Goal: Complete application form

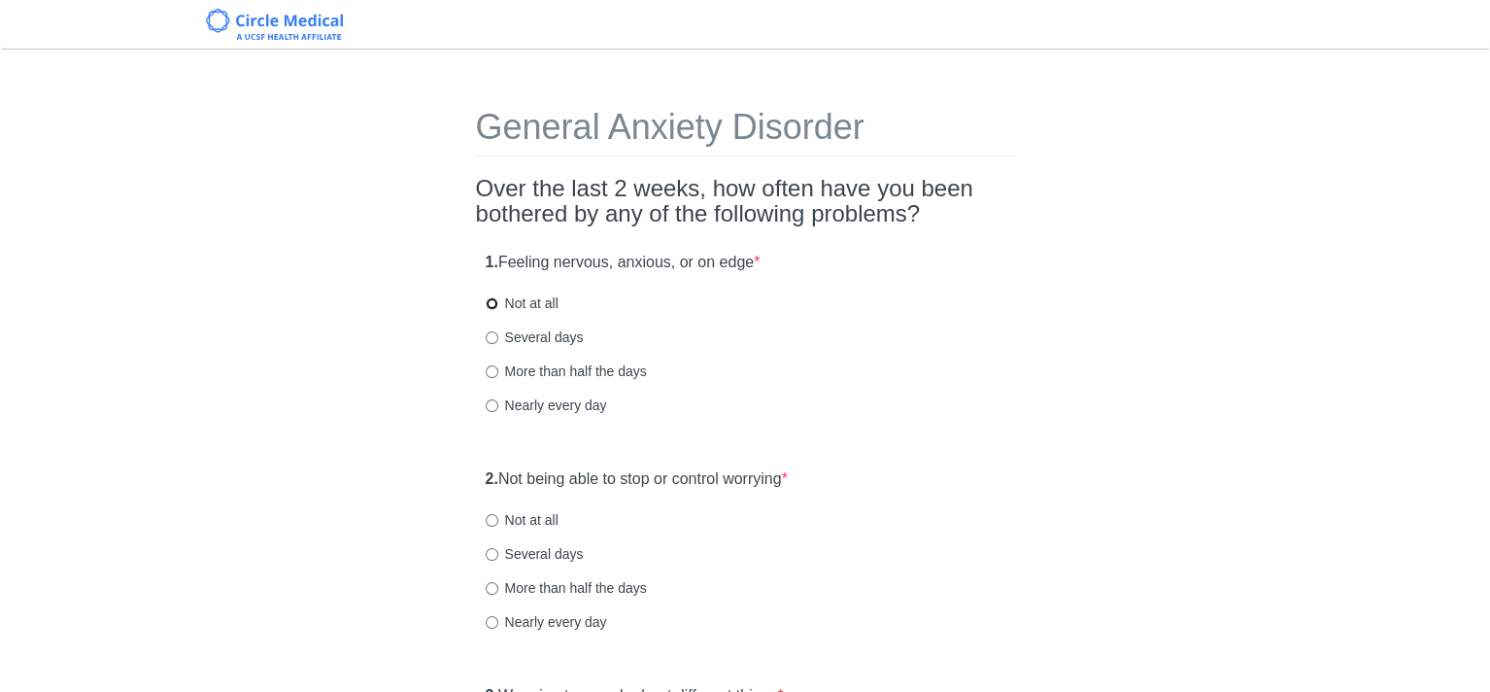
click at [490, 304] on input "Not at all" at bounding box center [492, 303] width 13 height 13
radio input "true"
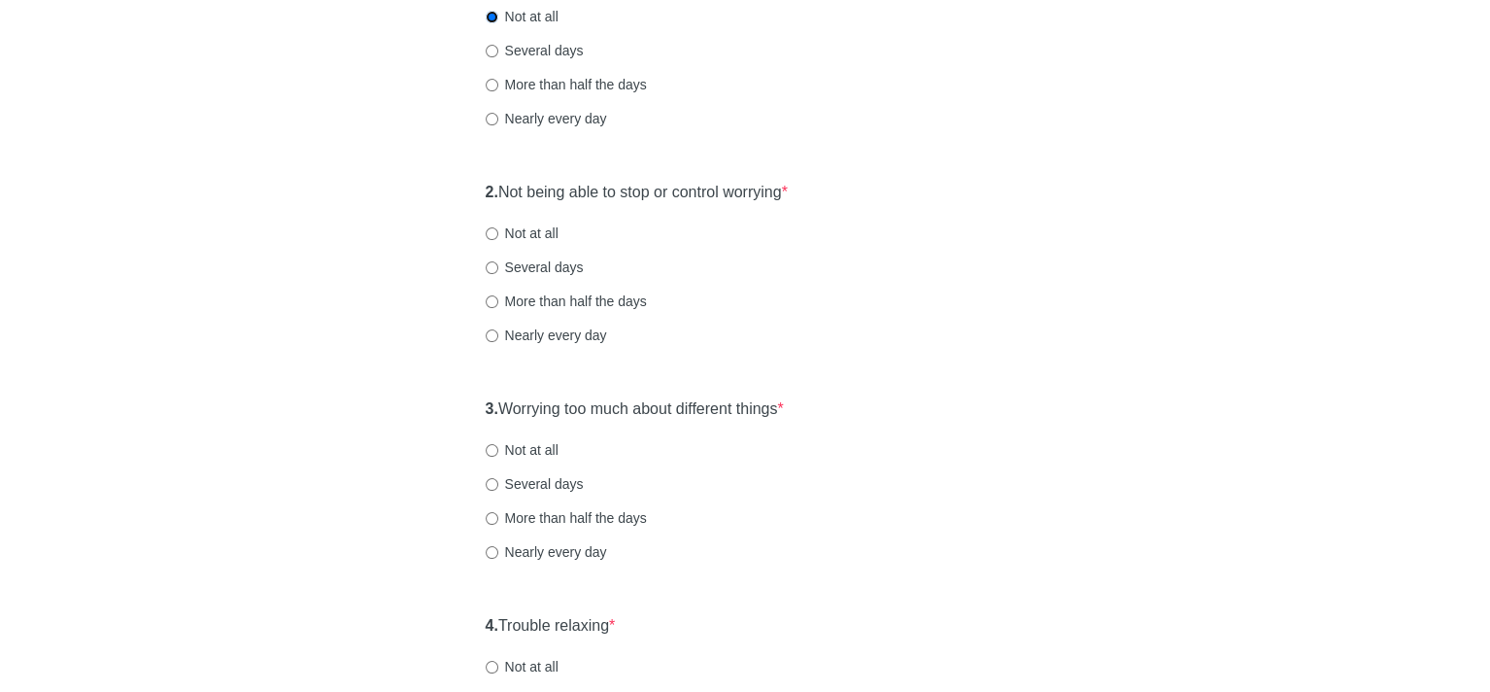
scroll to position [291, 0]
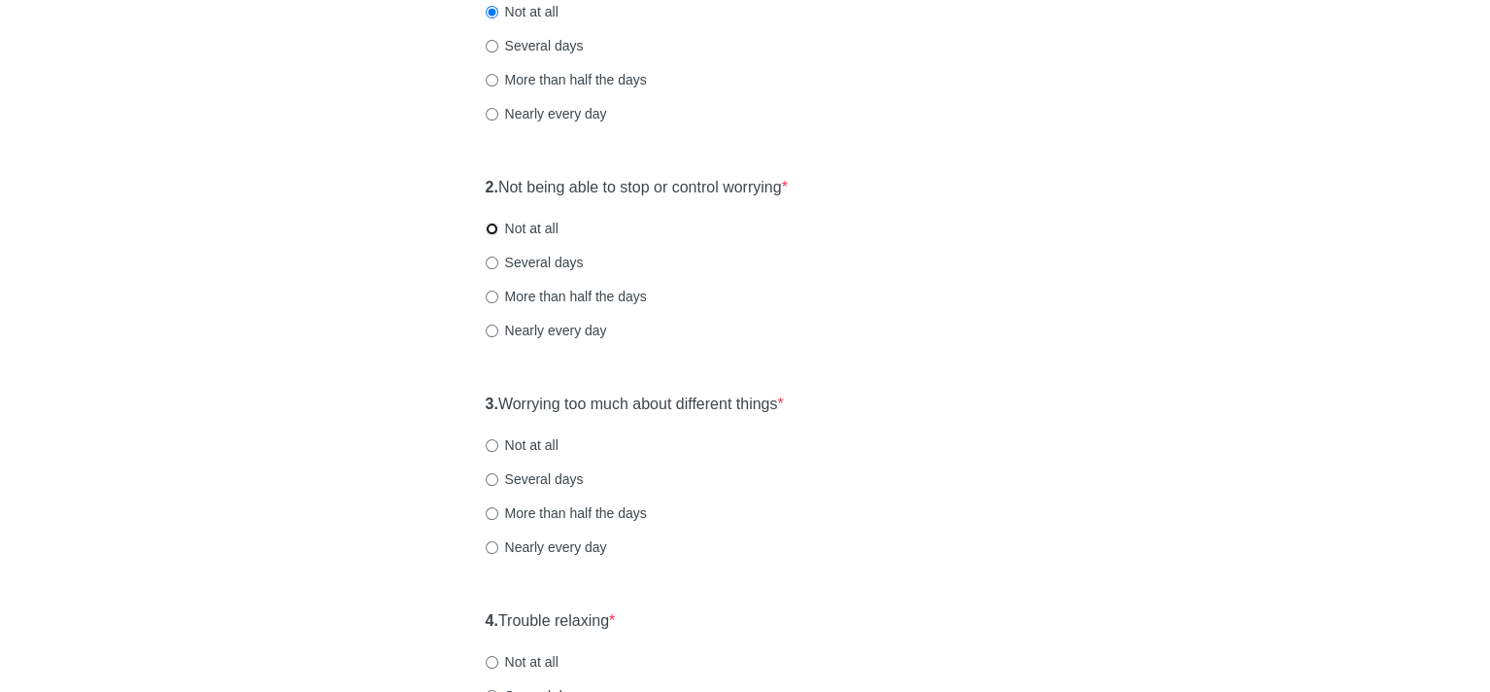
click at [489, 224] on input "Not at all" at bounding box center [492, 228] width 13 height 13
radio input "true"
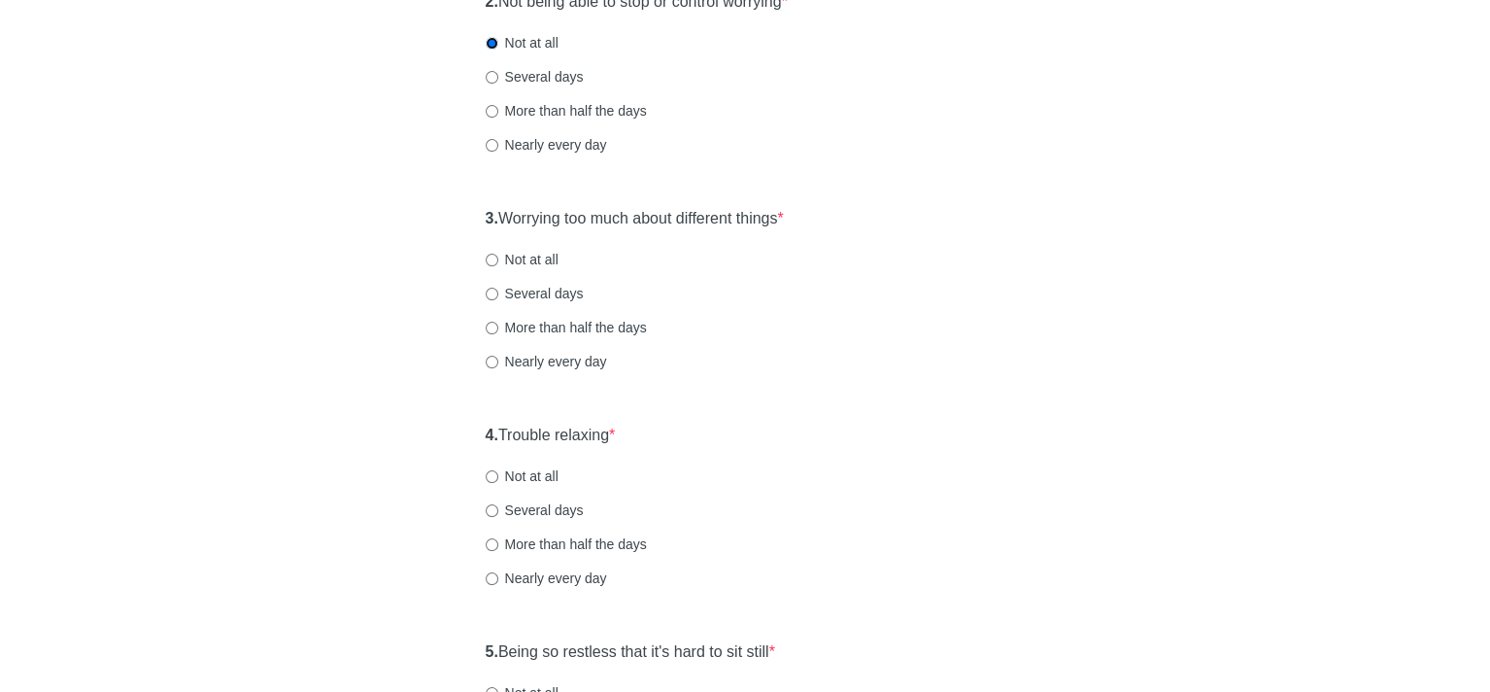
scroll to position [486, 0]
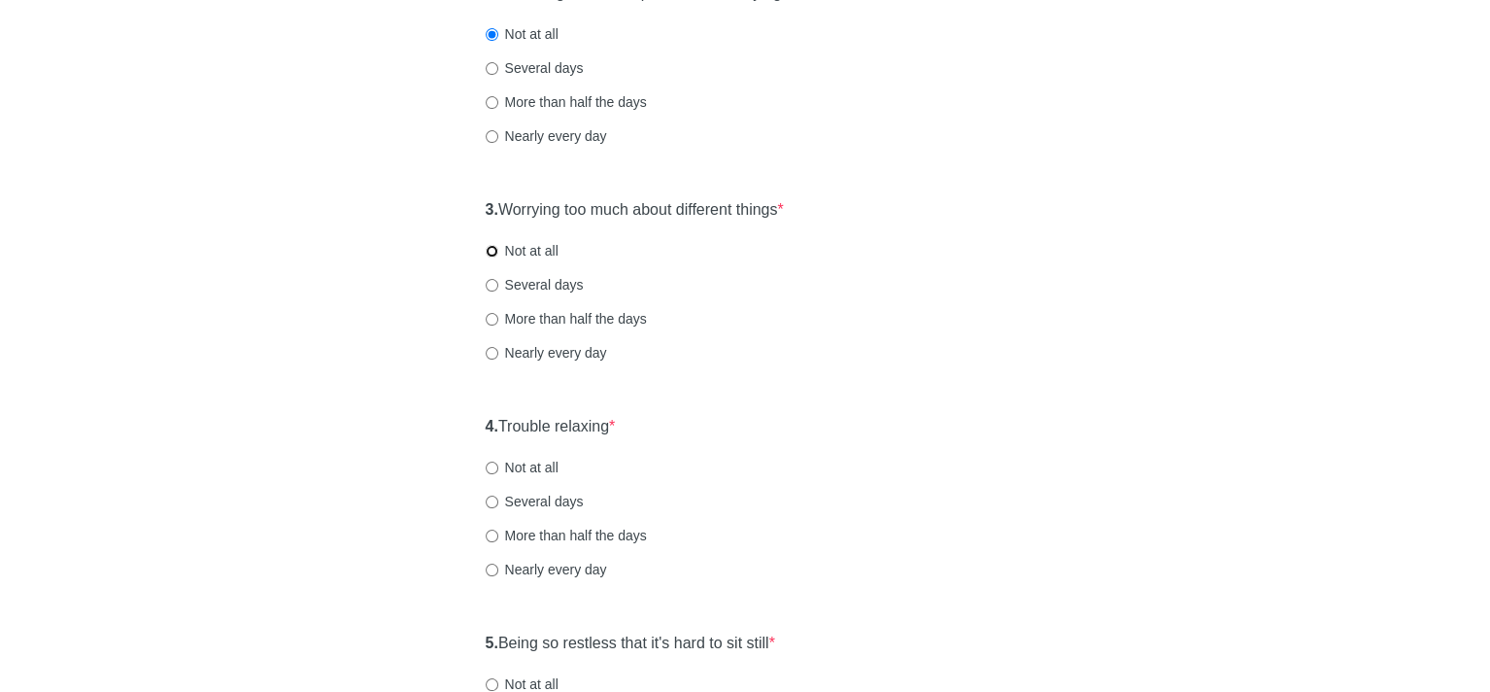
click at [487, 250] on input "Not at all" at bounding box center [492, 251] width 13 height 13
radio input "true"
click at [490, 281] on input "Several days" at bounding box center [492, 285] width 13 height 13
radio input "true"
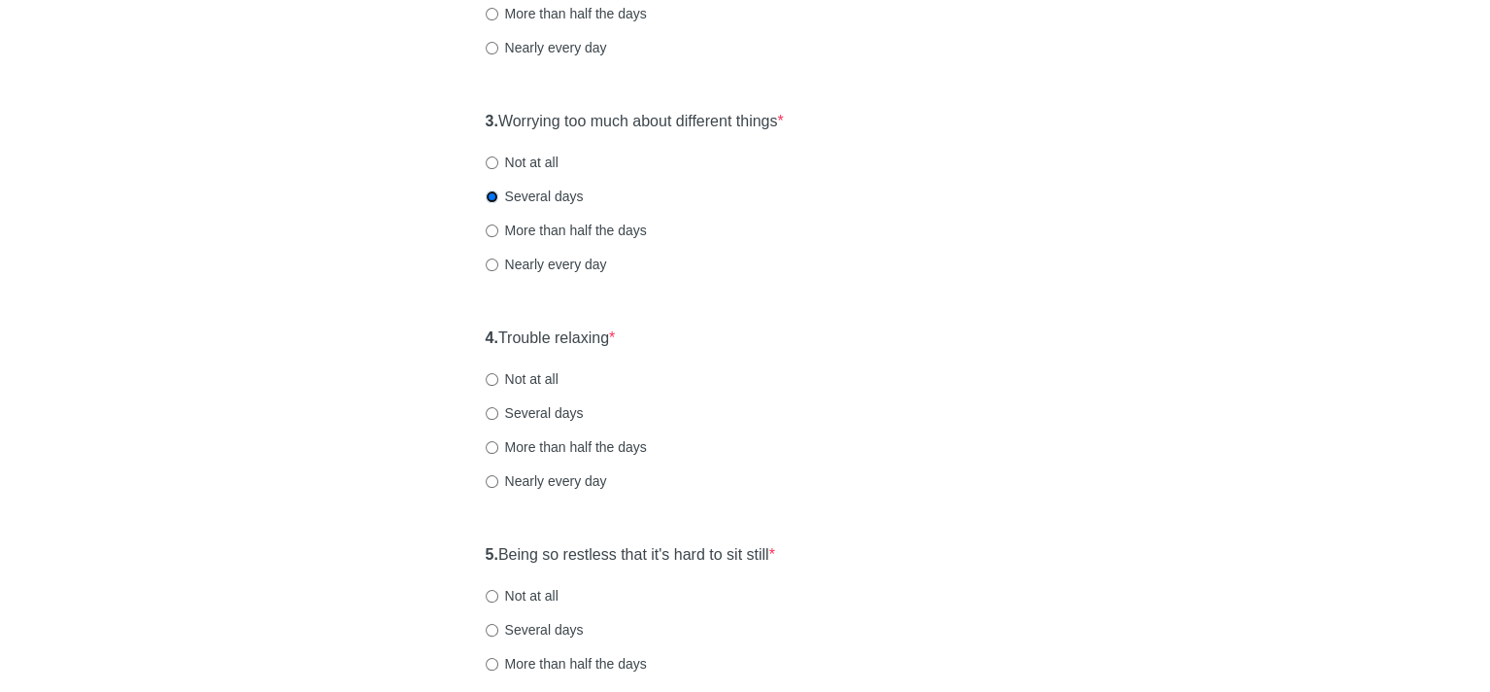
scroll to position [680, 0]
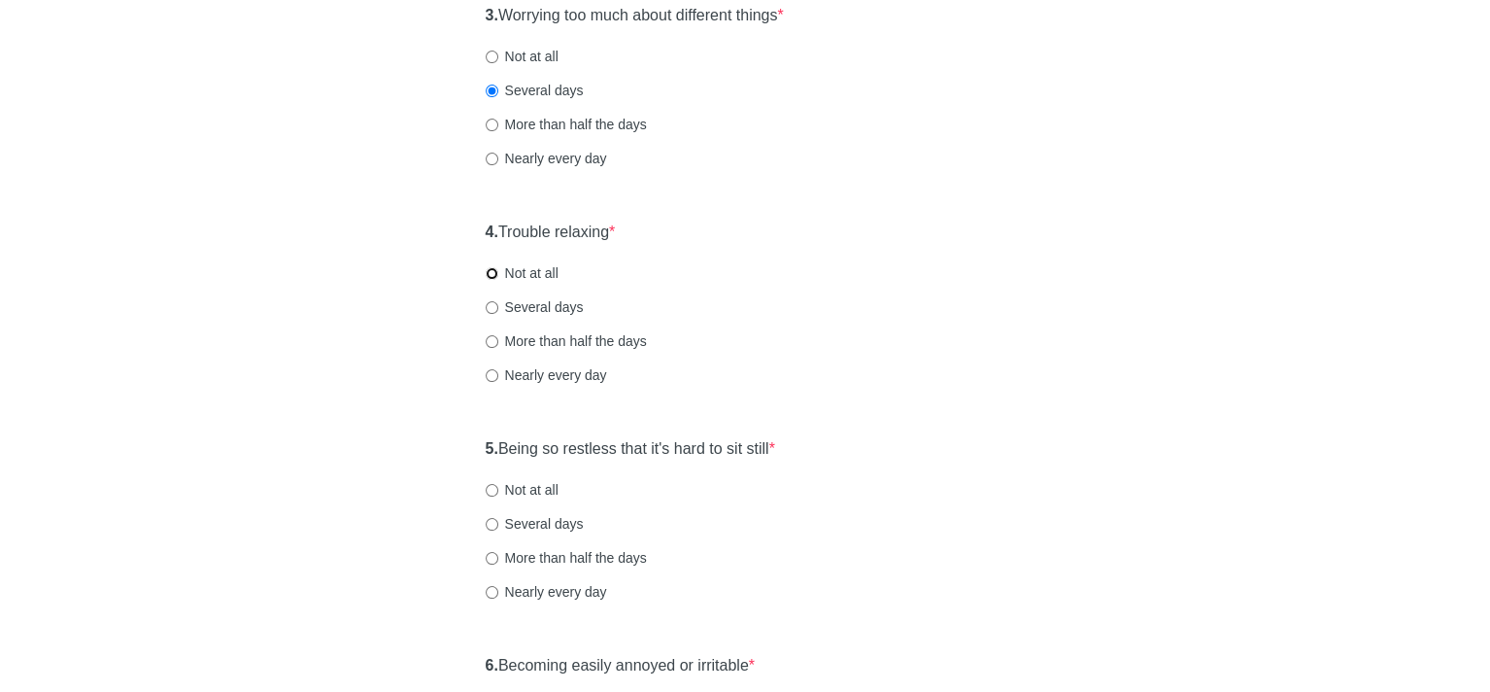
click at [491, 268] on input "Not at all" at bounding box center [492, 273] width 13 height 13
radio input "true"
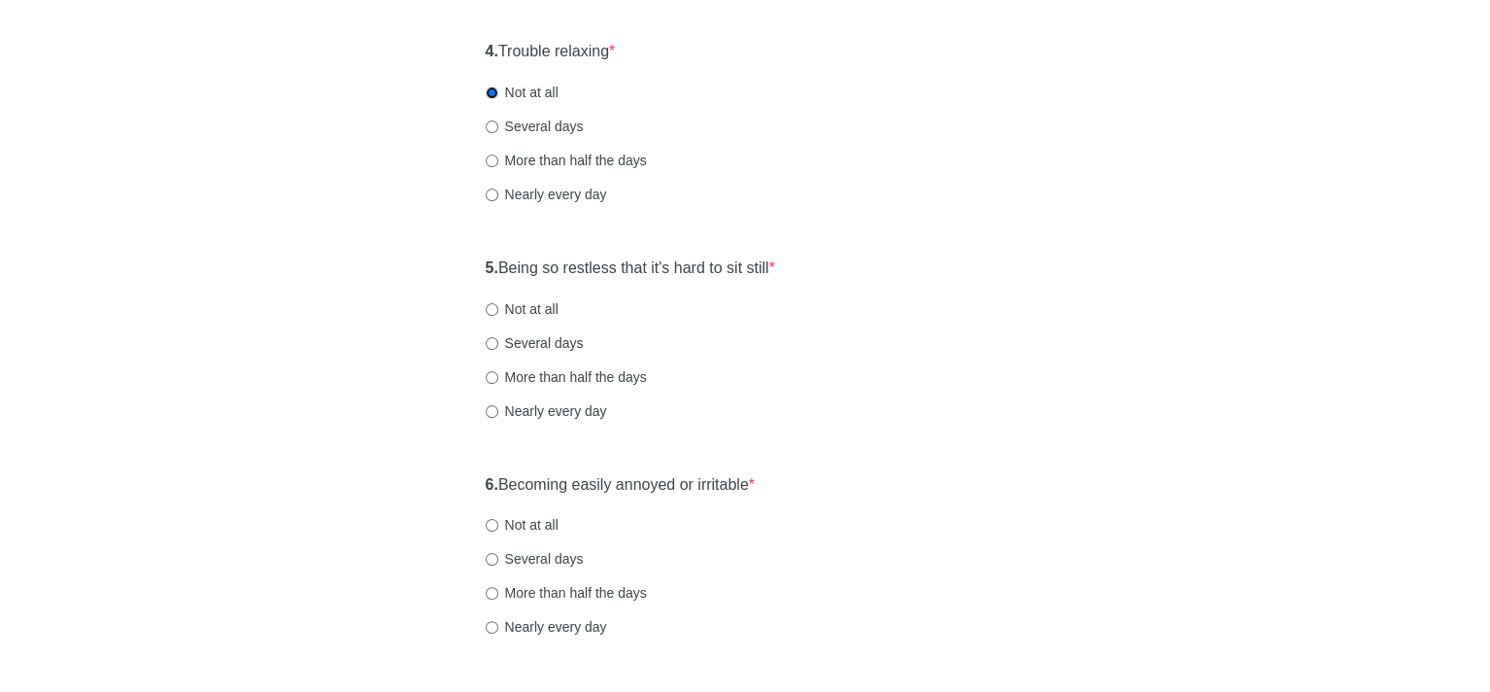
scroll to position [874, 0]
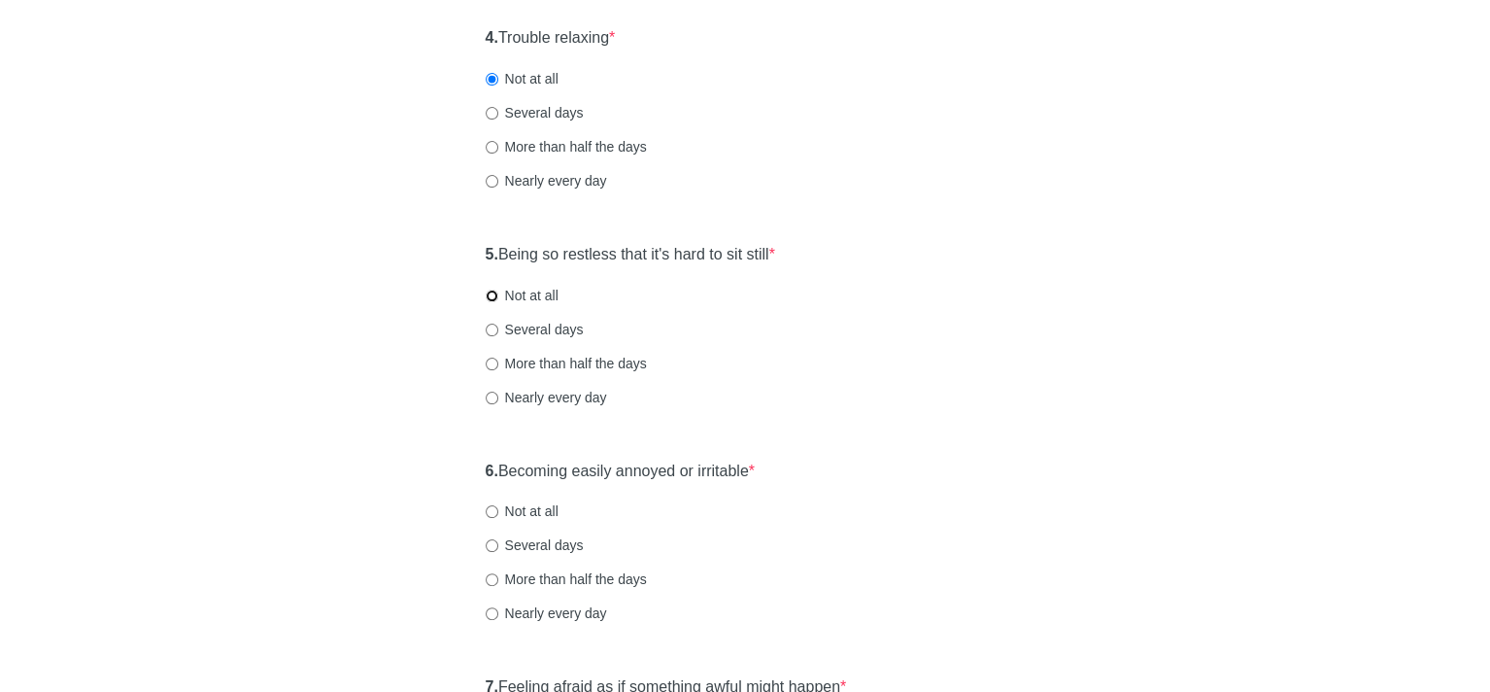
click at [489, 293] on input "Not at all" at bounding box center [492, 295] width 13 height 13
radio input "true"
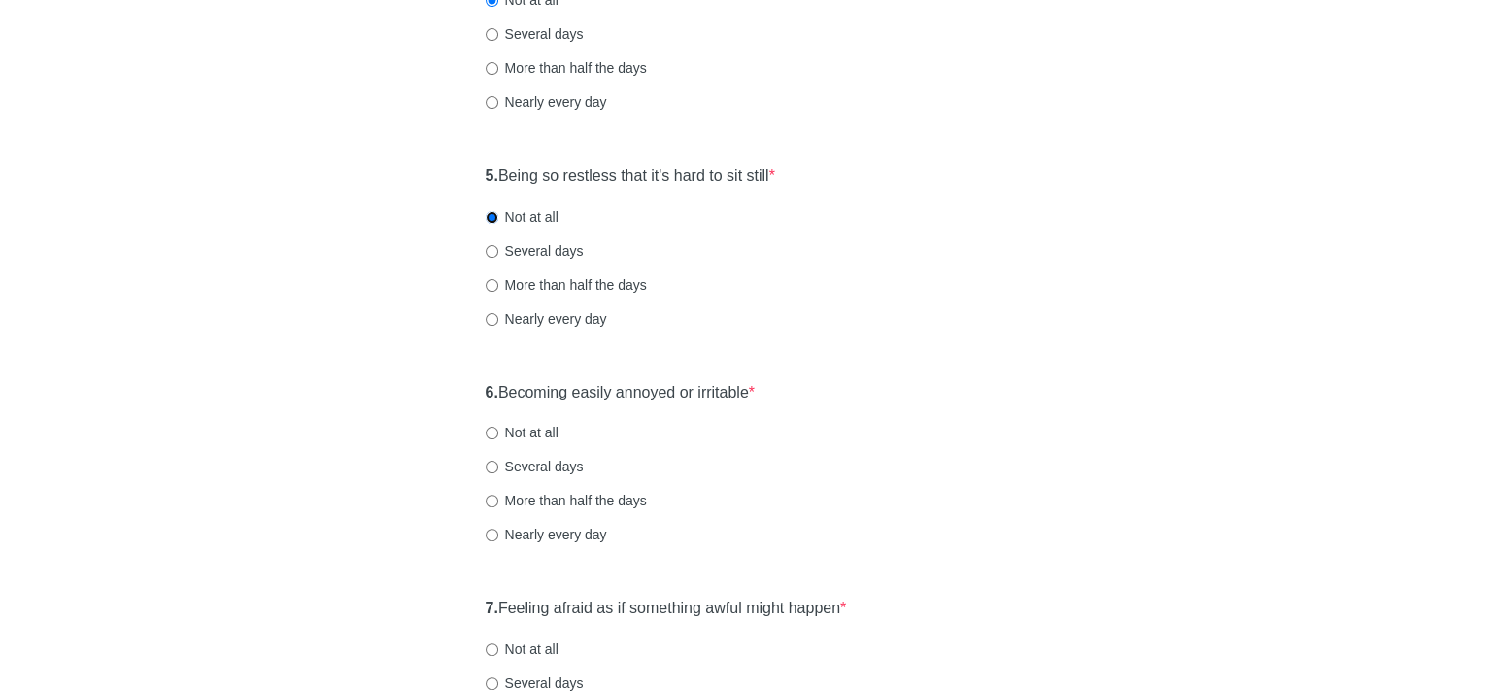
scroll to position [1068, 0]
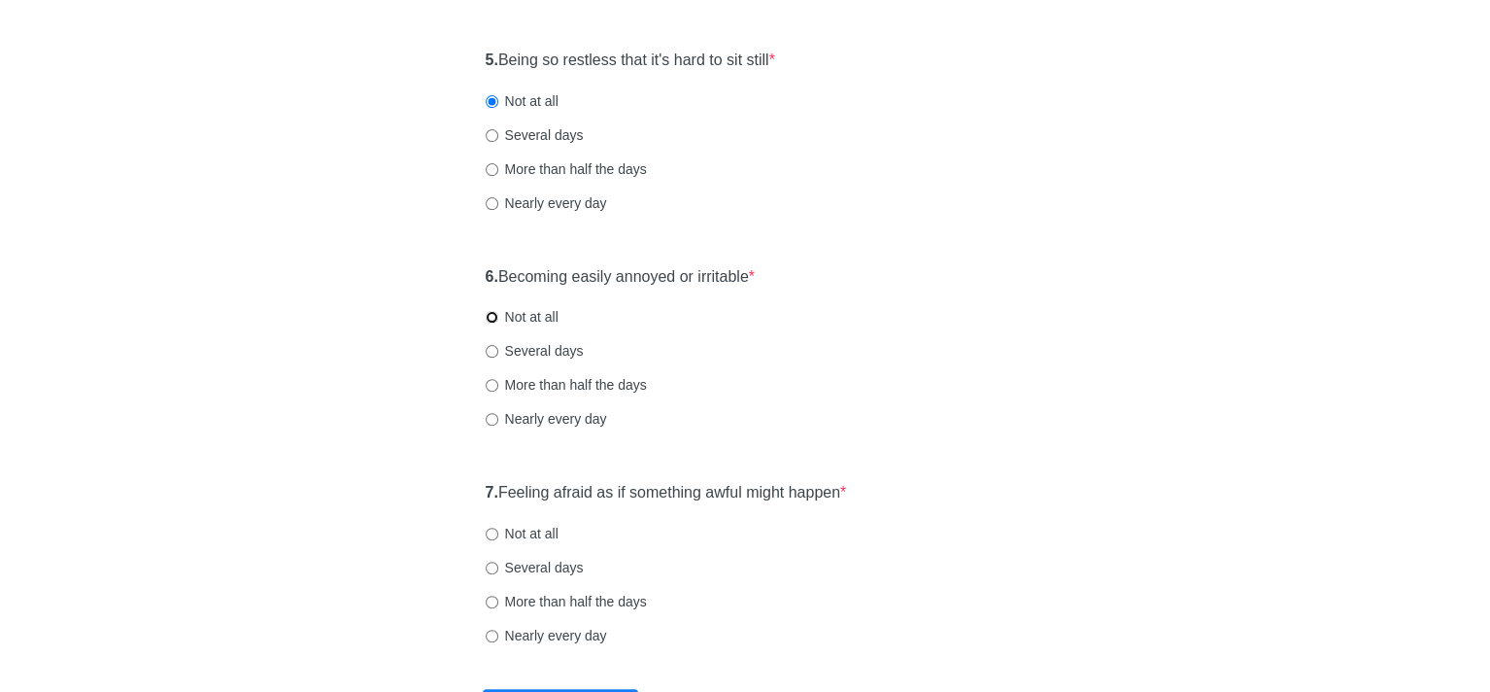
click at [490, 317] on input "Not at all" at bounding box center [492, 317] width 13 height 13
radio input "true"
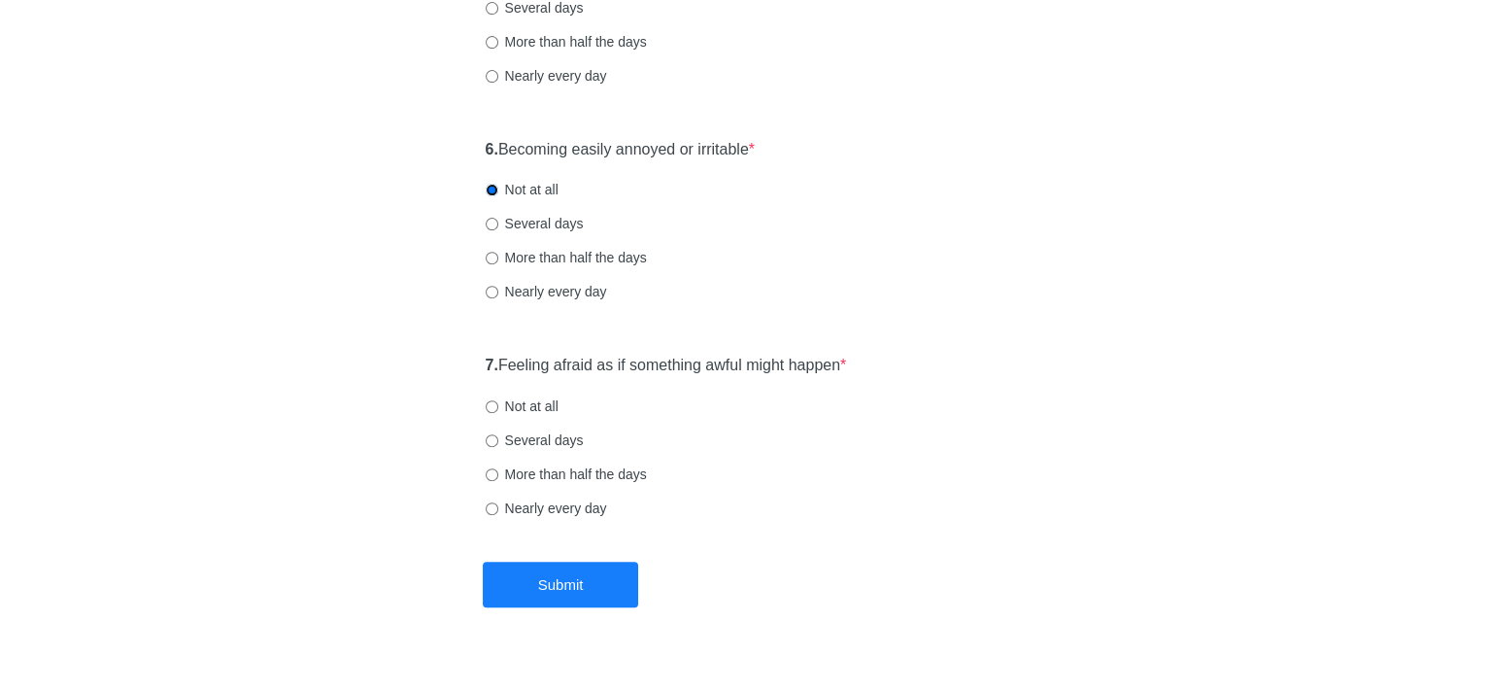
scroll to position [1228, 0]
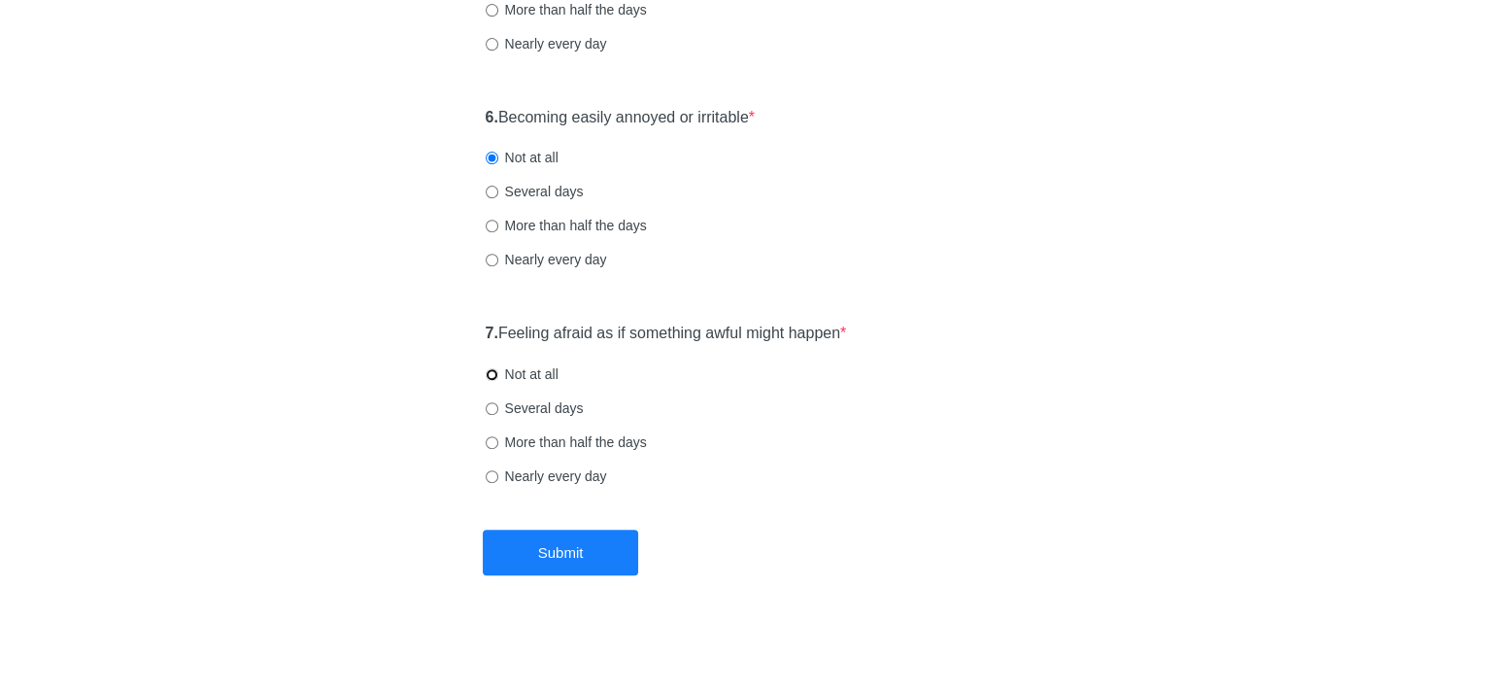
click at [490, 370] on input "Not at all" at bounding box center [492, 374] width 13 height 13
radio input "true"
click at [586, 554] on button "Submit" at bounding box center [560, 552] width 155 height 46
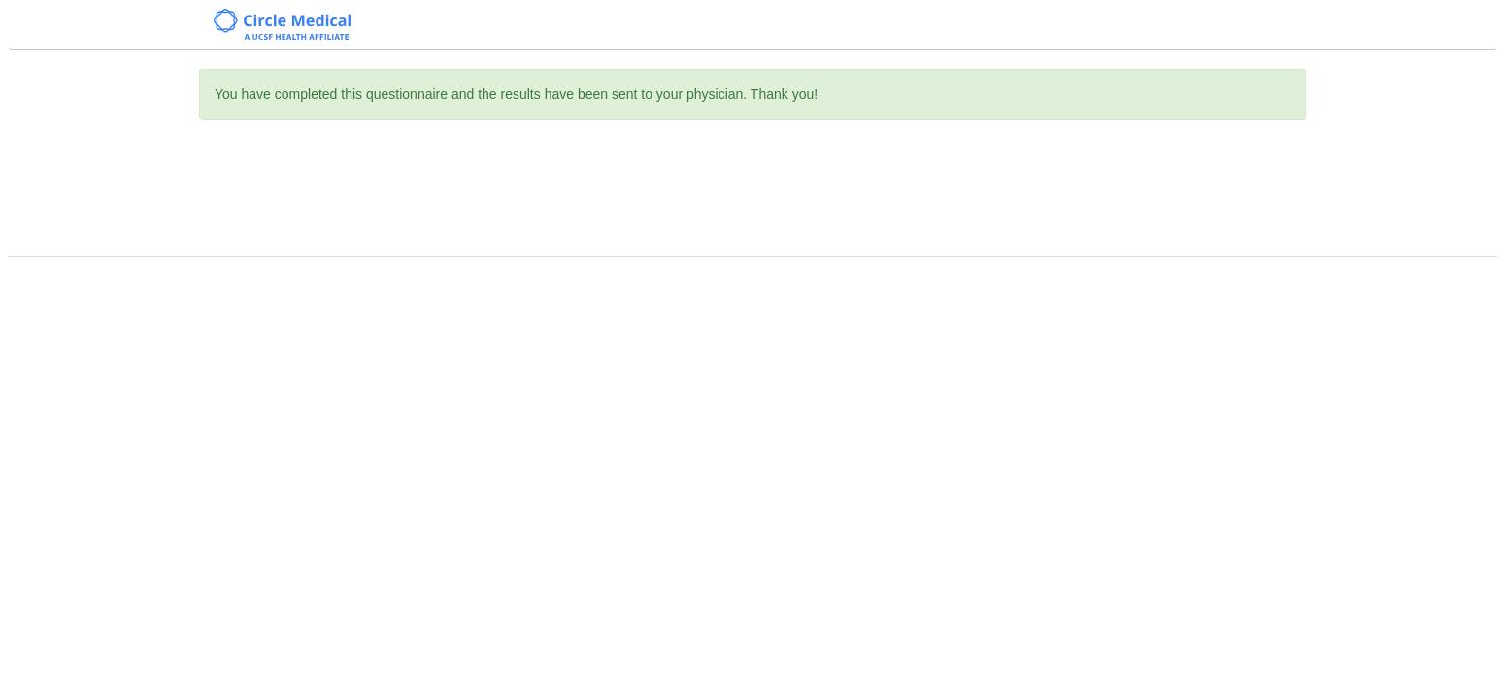
scroll to position [0, 0]
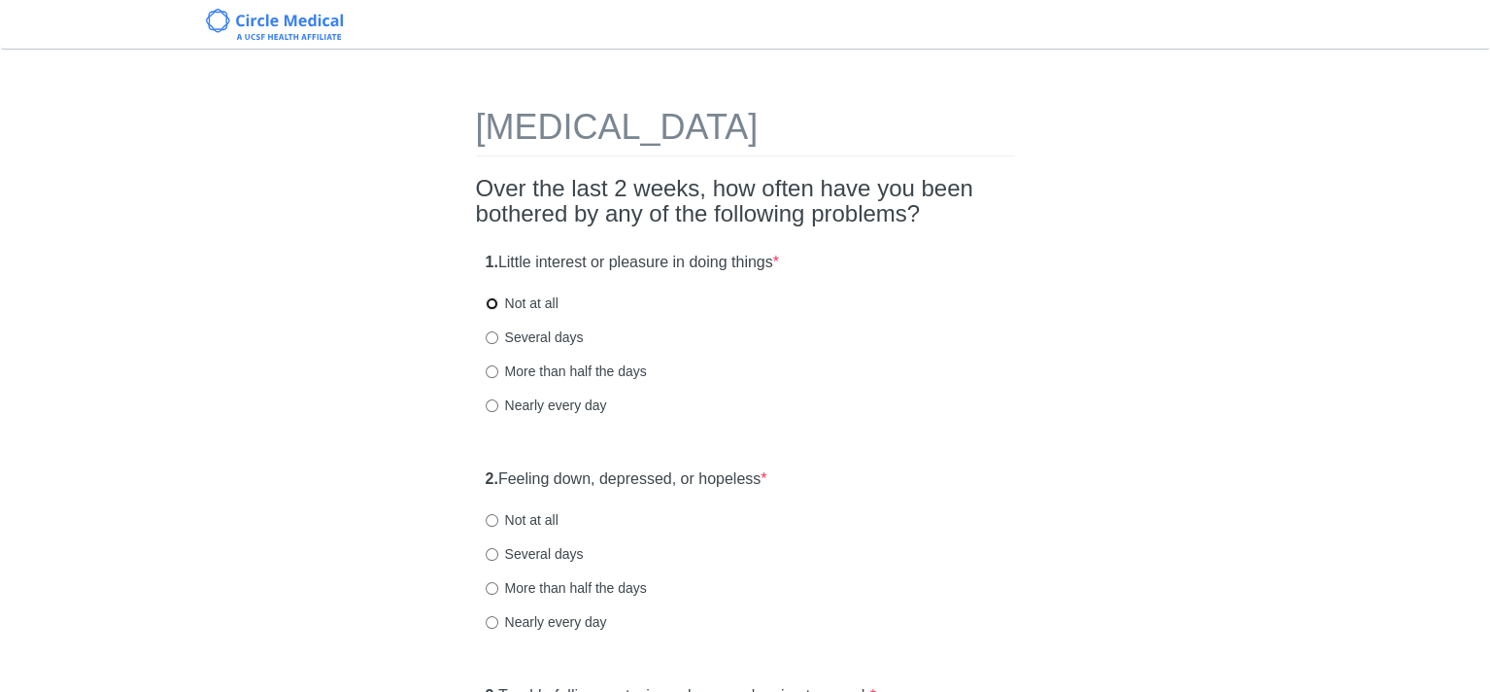
click at [487, 303] on input "Not at all" at bounding box center [492, 303] width 13 height 13
radio input "true"
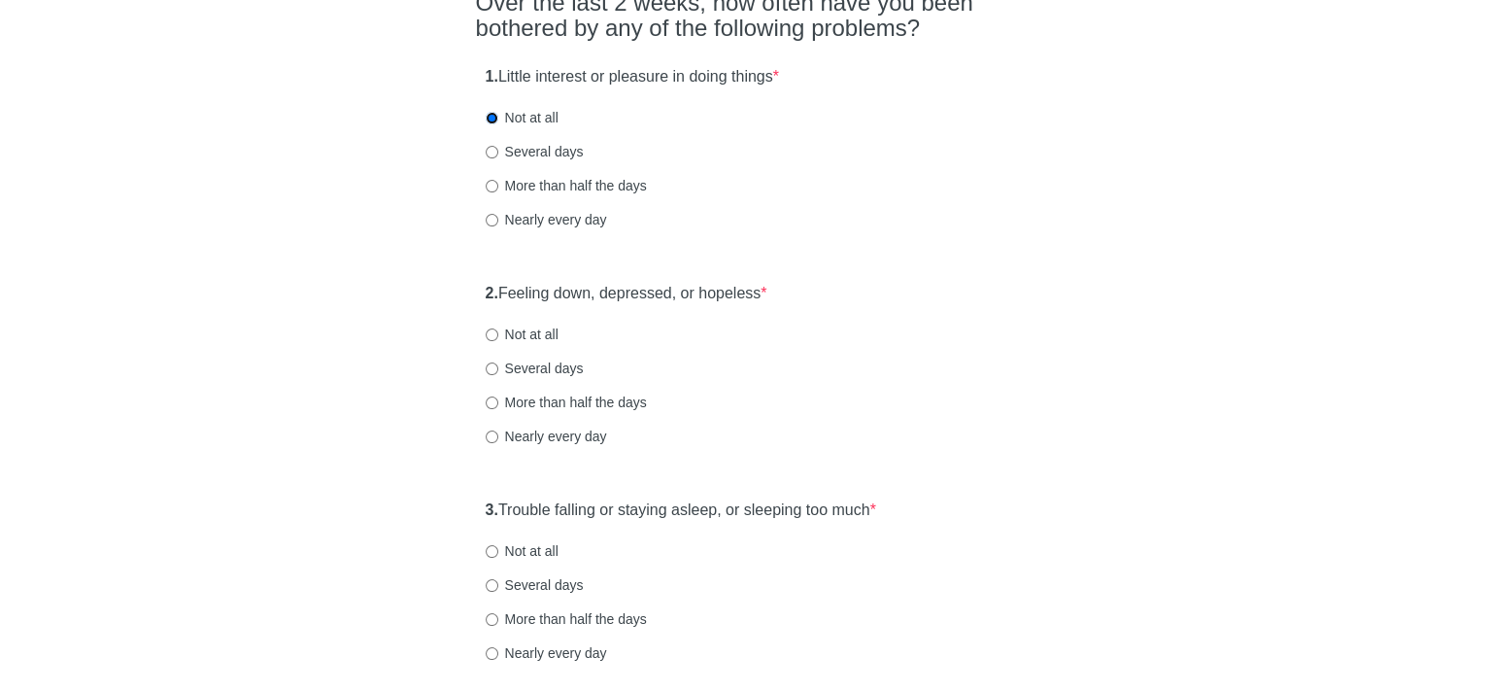
scroll to position [194, 0]
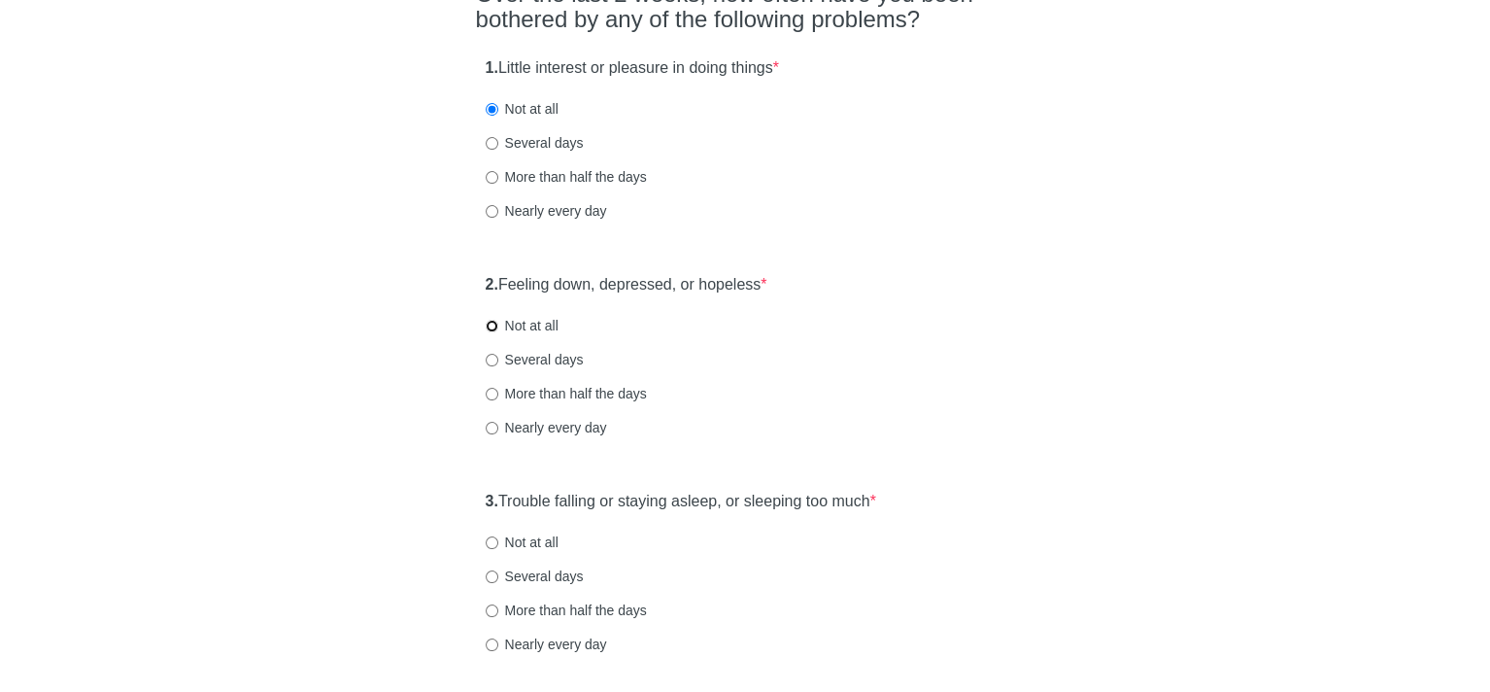
click at [489, 321] on input "Not at all" at bounding box center [492, 326] width 13 height 13
radio input "true"
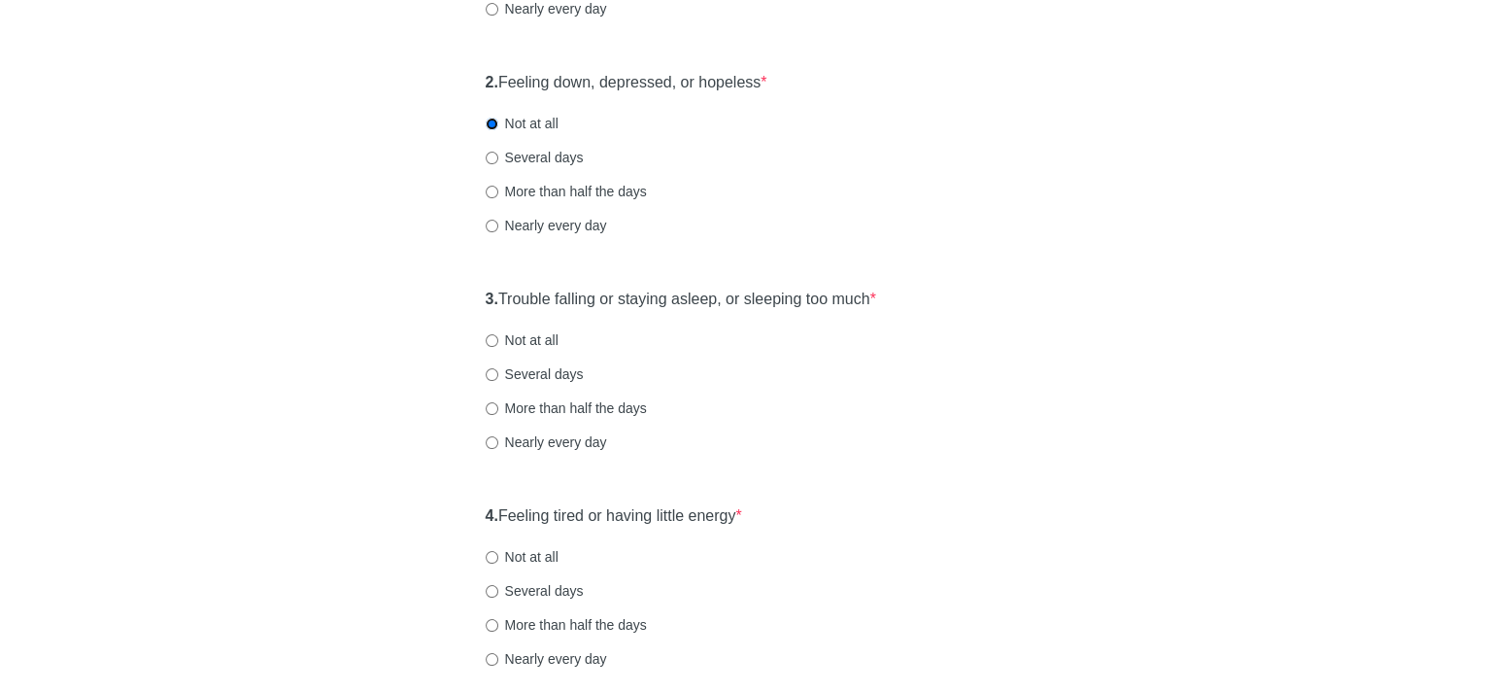
scroll to position [486, 0]
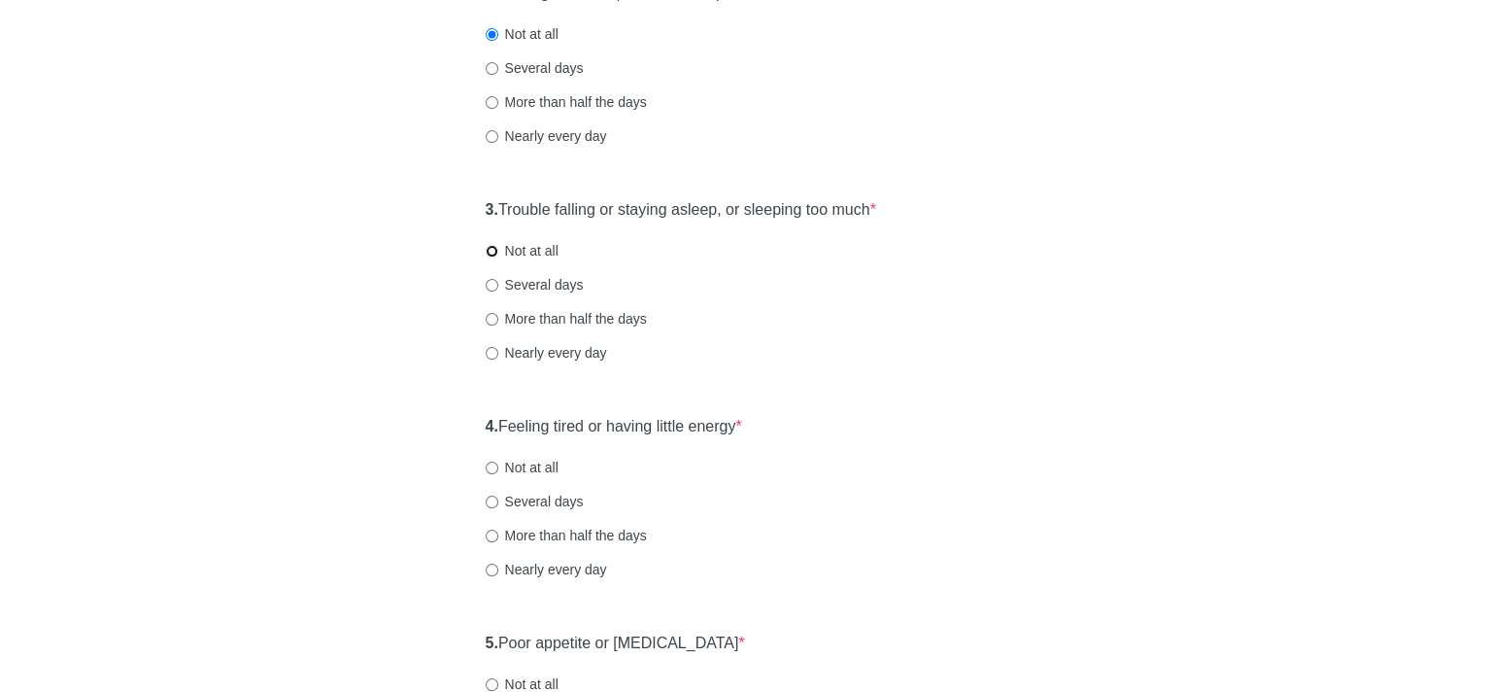
click at [489, 252] on input "Not at all" at bounding box center [492, 251] width 13 height 13
radio input "true"
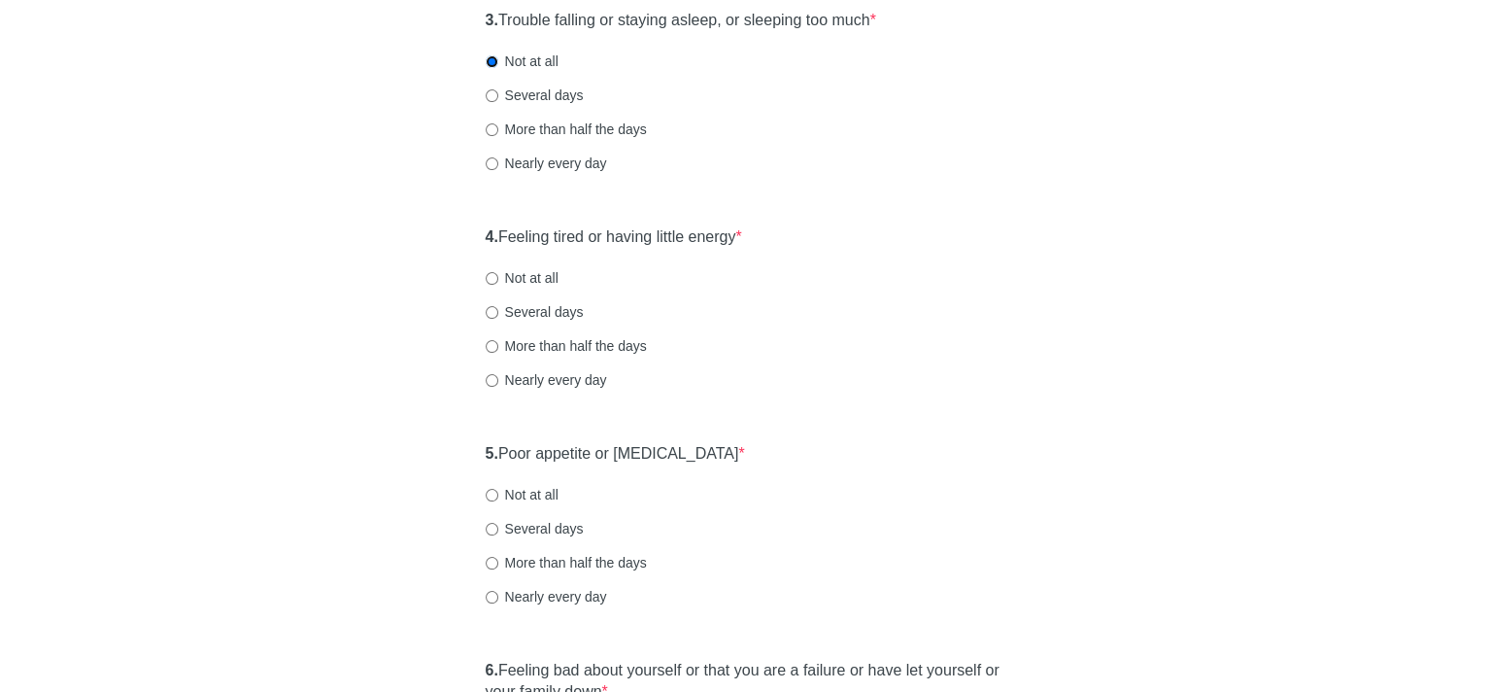
scroll to position [680, 0]
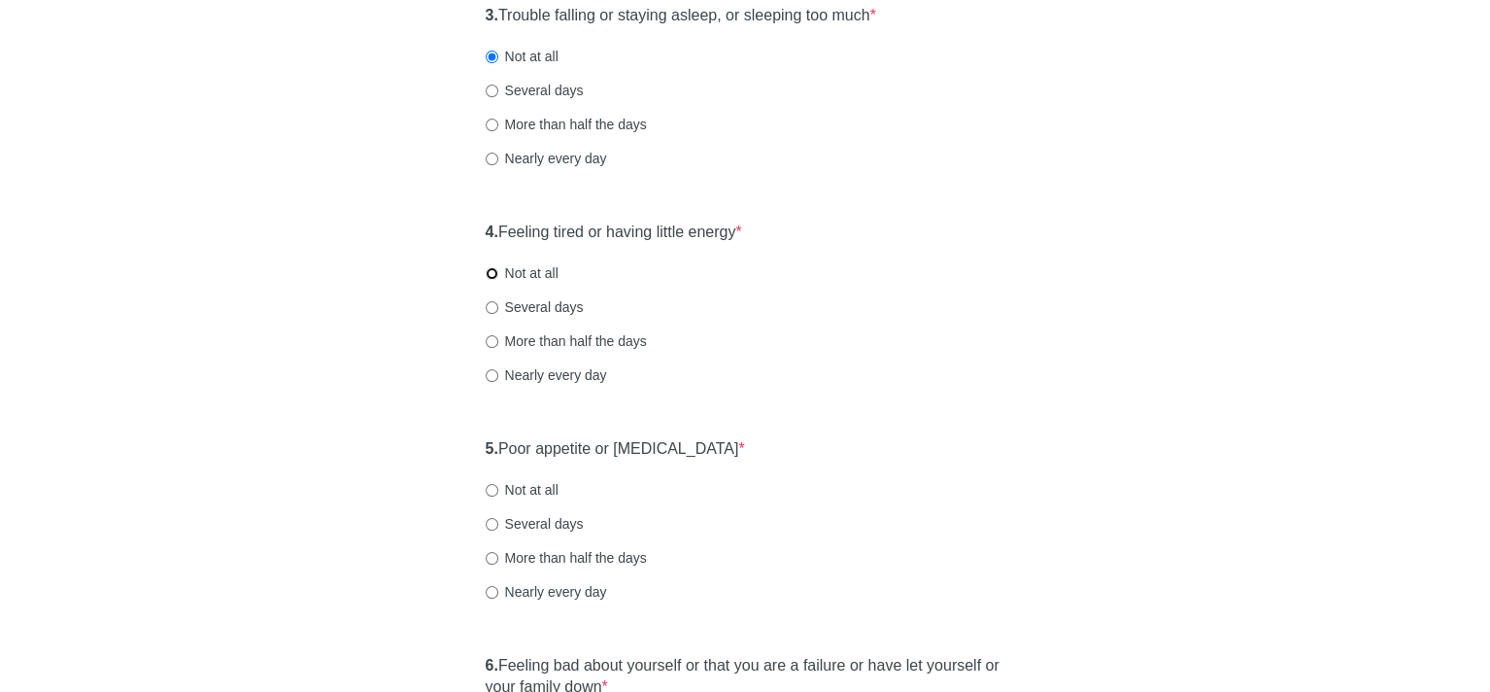
click at [488, 268] on input "Not at all" at bounding box center [492, 273] width 13 height 13
radio input "true"
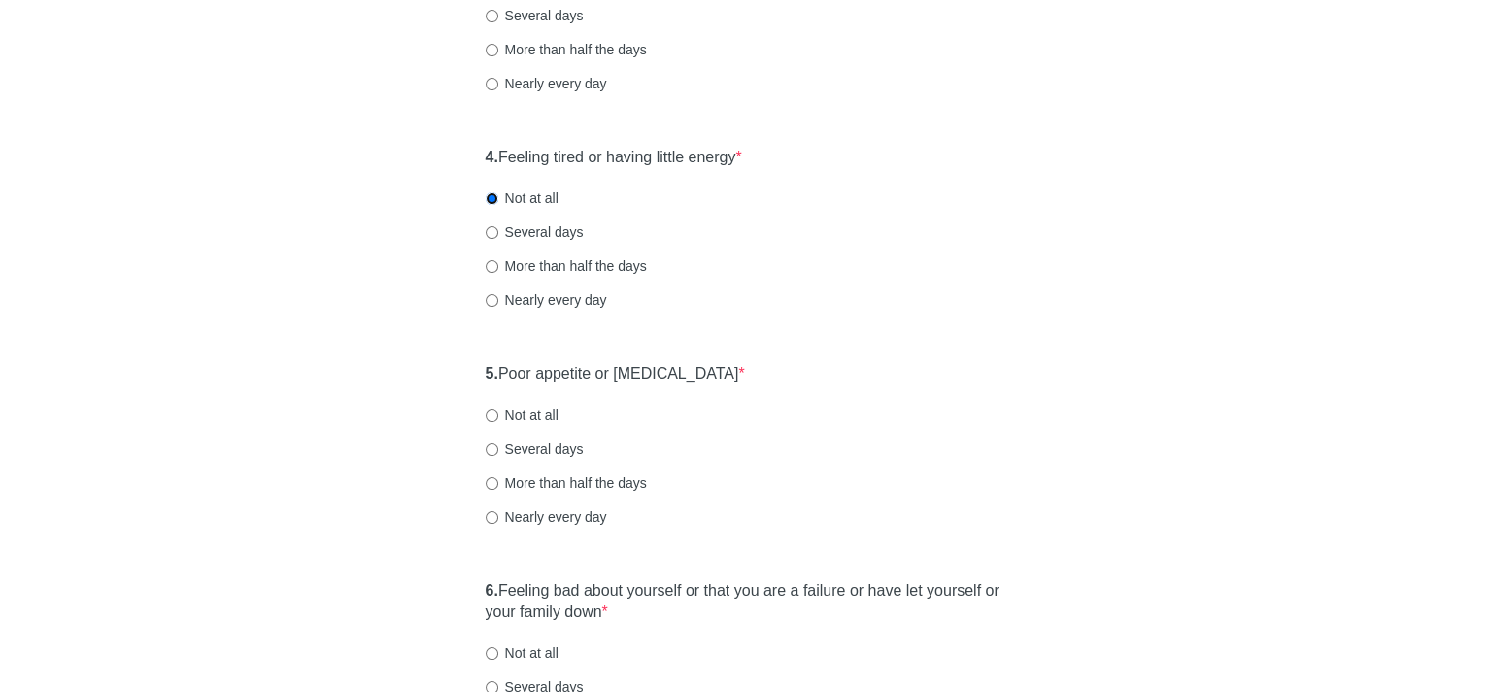
scroll to position [874, 0]
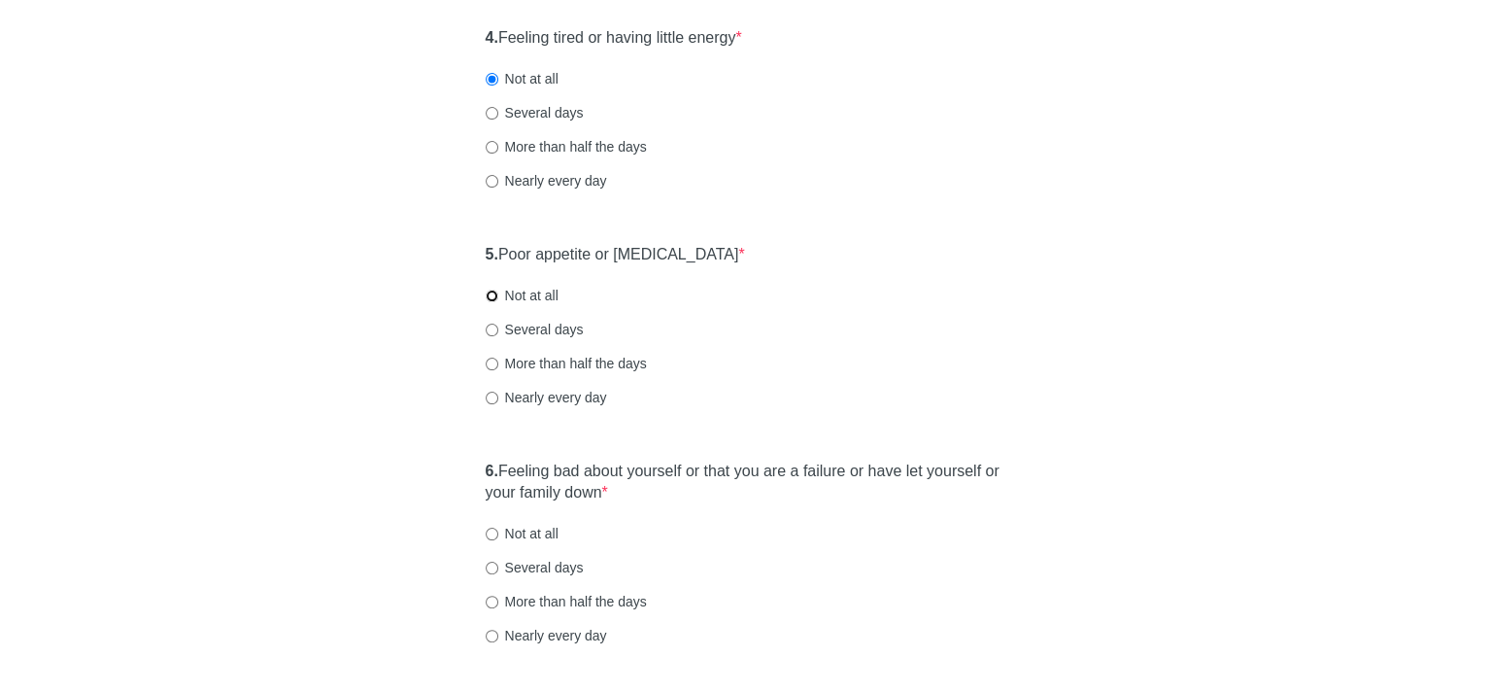
click at [489, 294] on input "Not at all" at bounding box center [492, 295] width 13 height 13
radio input "true"
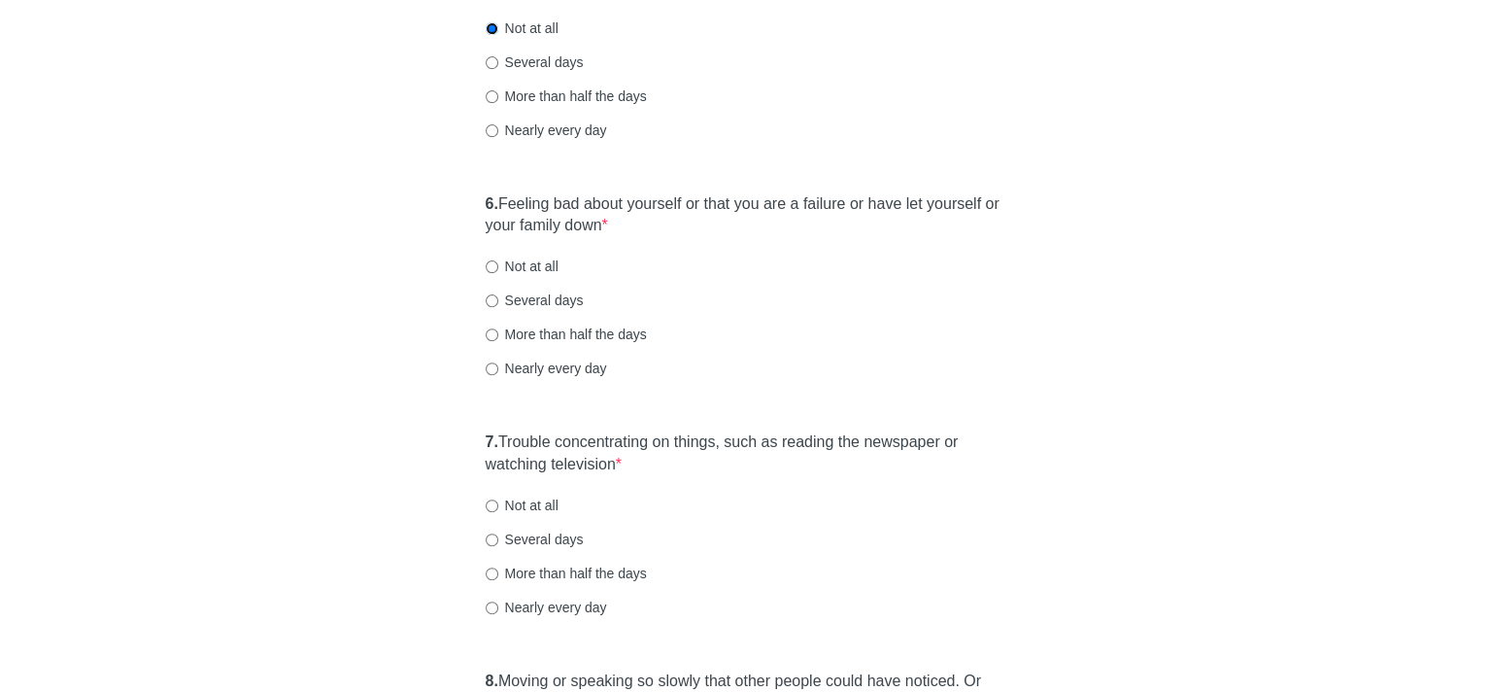
scroll to position [1166, 0]
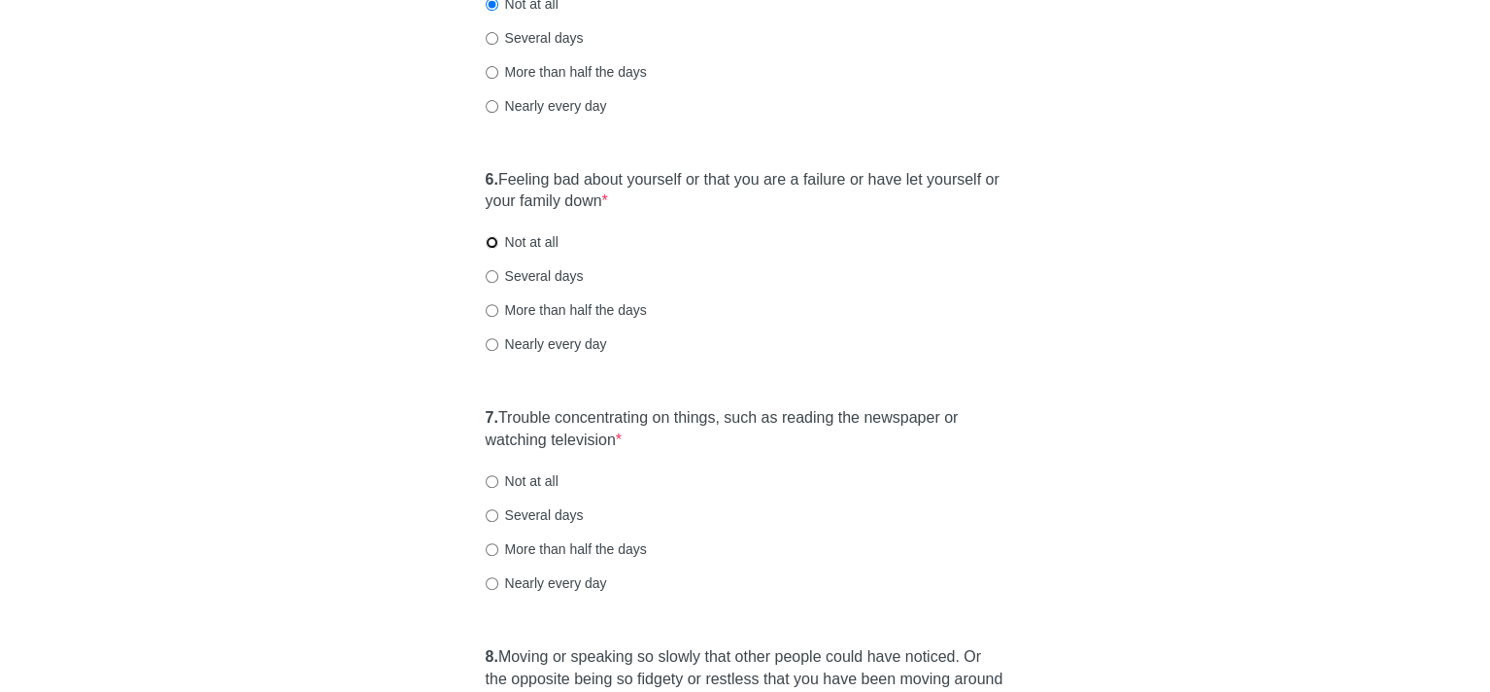
click at [490, 239] on input "Not at all" at bounding box center [492, 242] width 13 height 13
radio input "true"
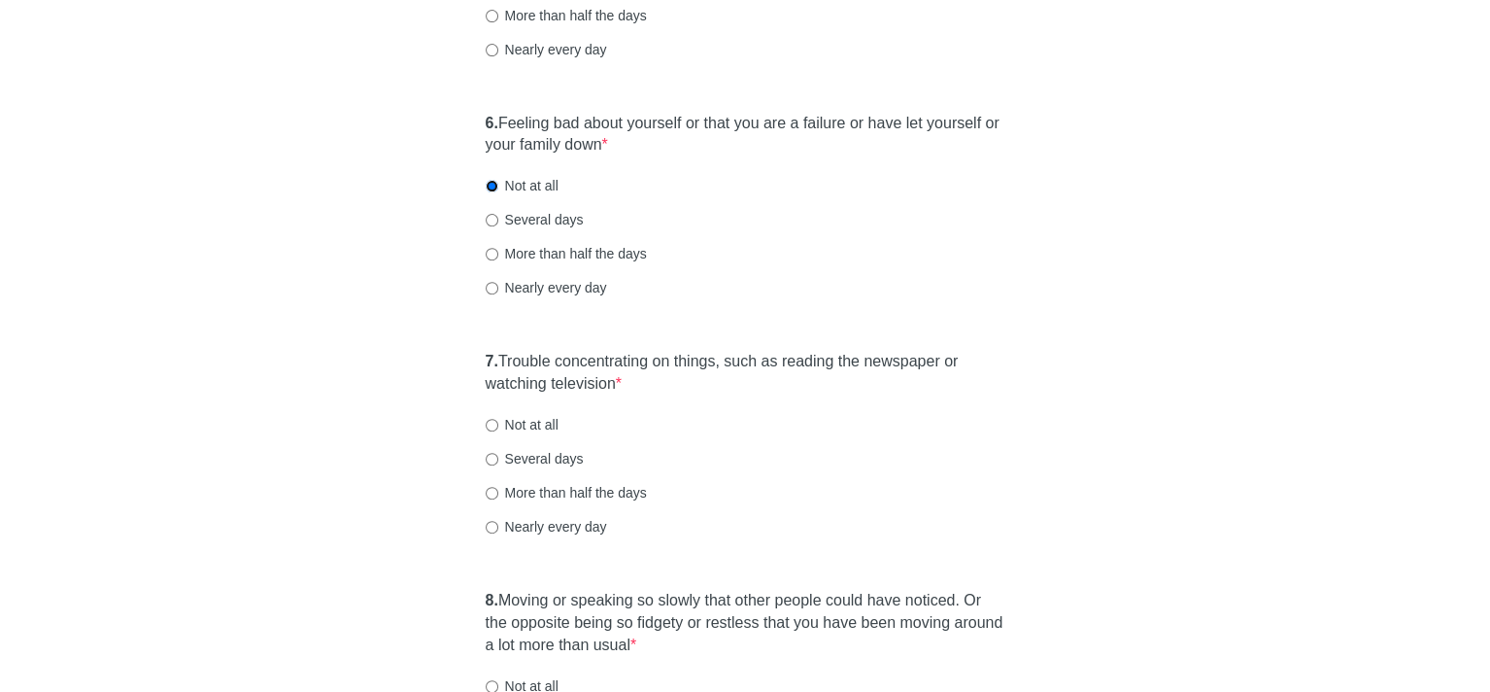
scroll to position [1360, 0]
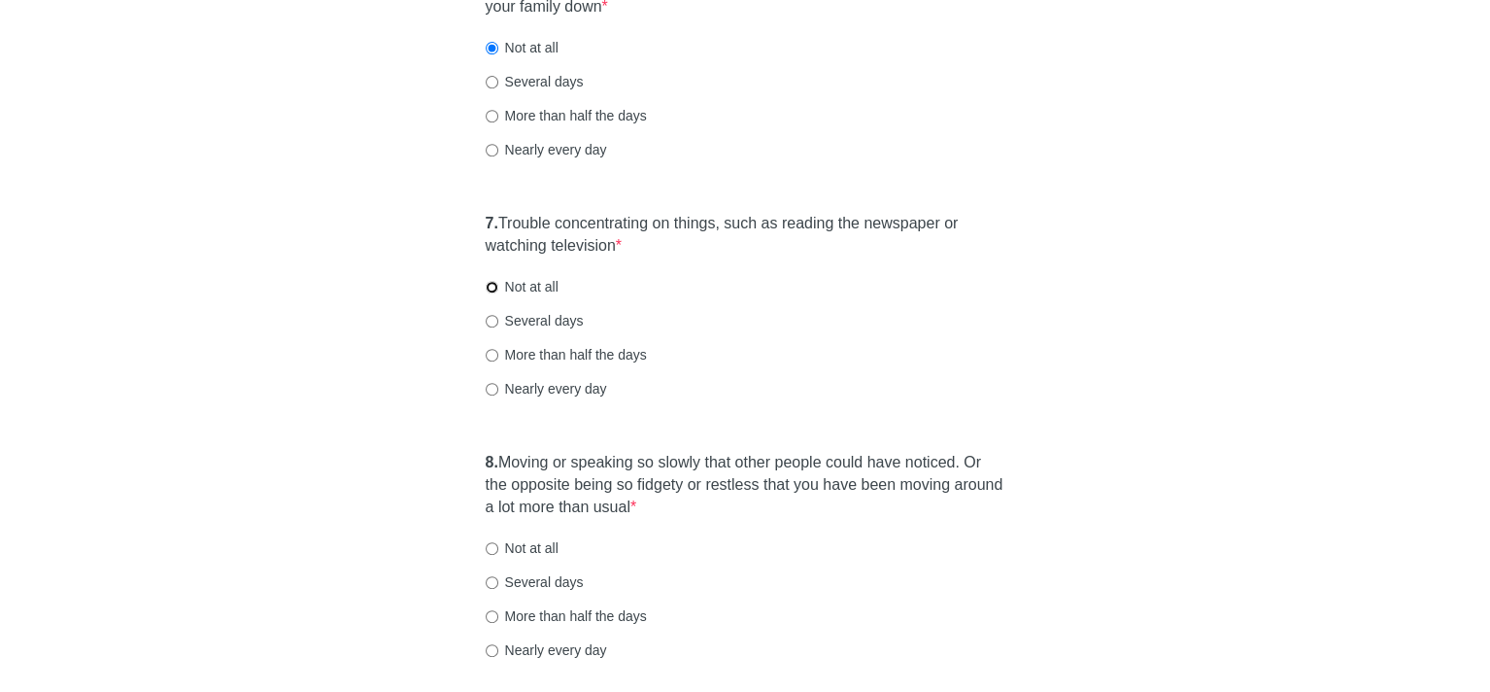
click at [490, 283] on input "Not at all" at bounding box center [492, 287] width 13 height 13
radio input "true"
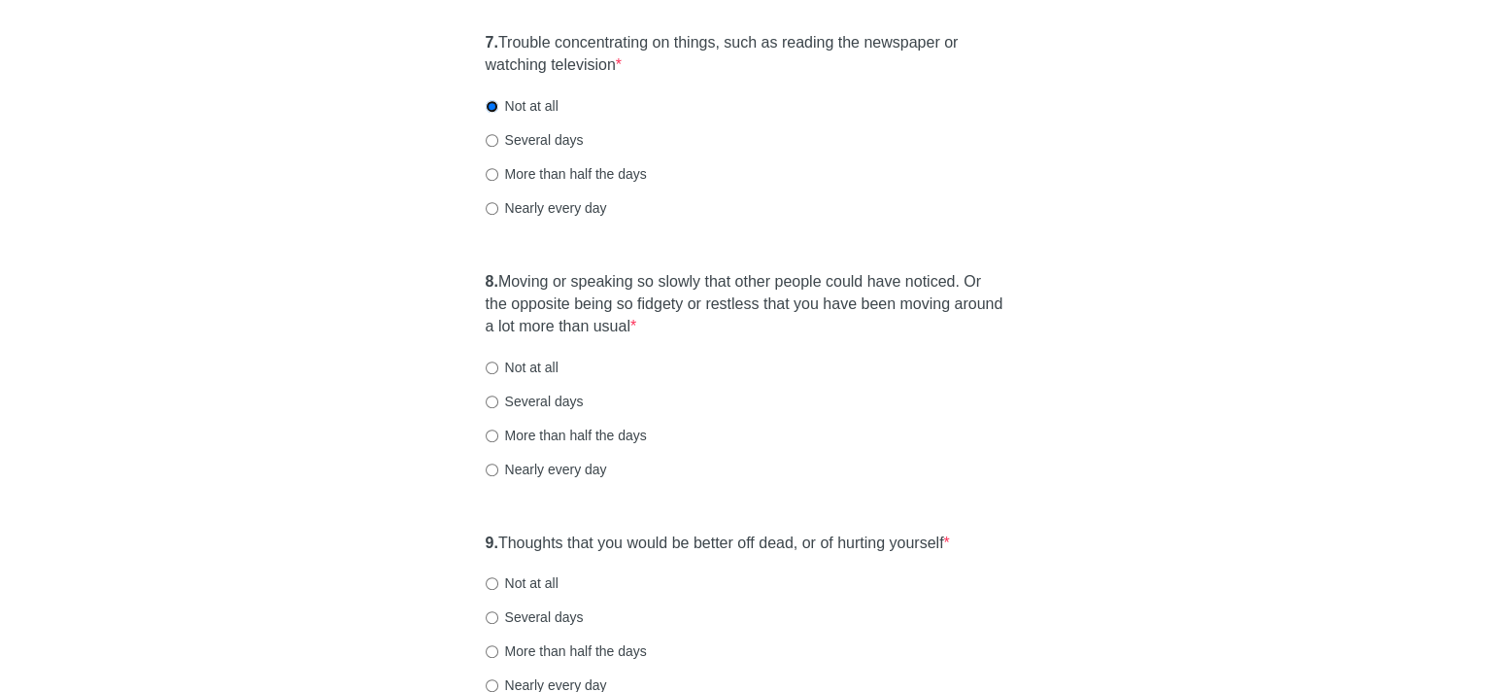
scroll to position [1554, 0]
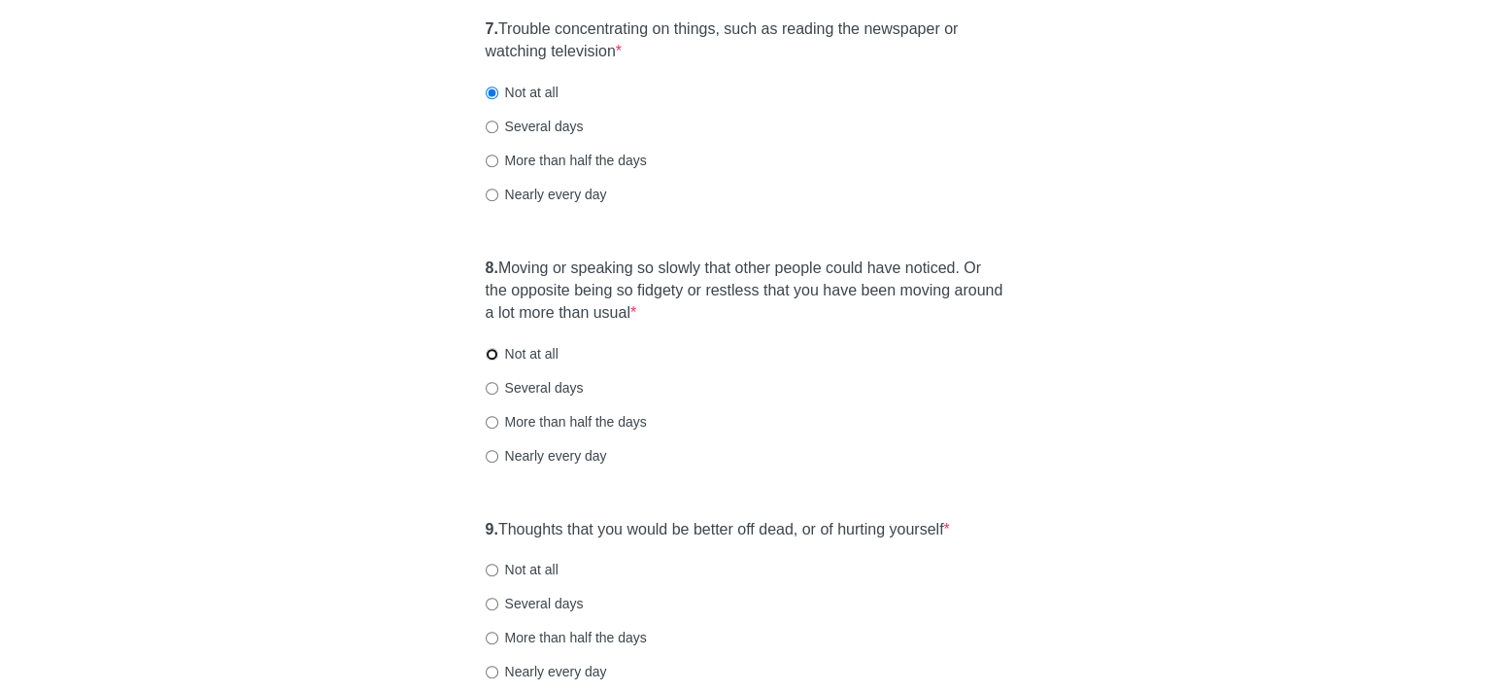
click at [489, 353] on input "Not at all" at bounding box center [492, 354] width 13 height 13
radio input "true"
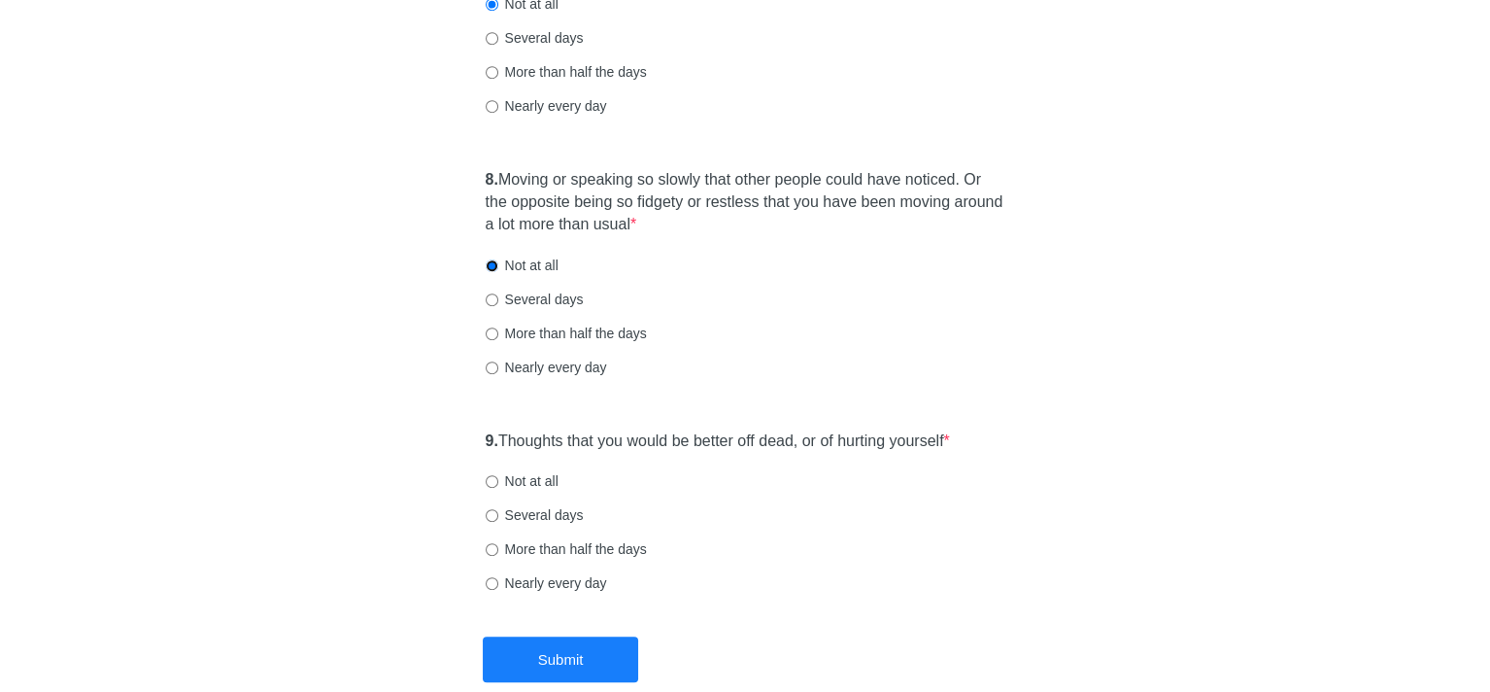
scroll to position [1748, 0]
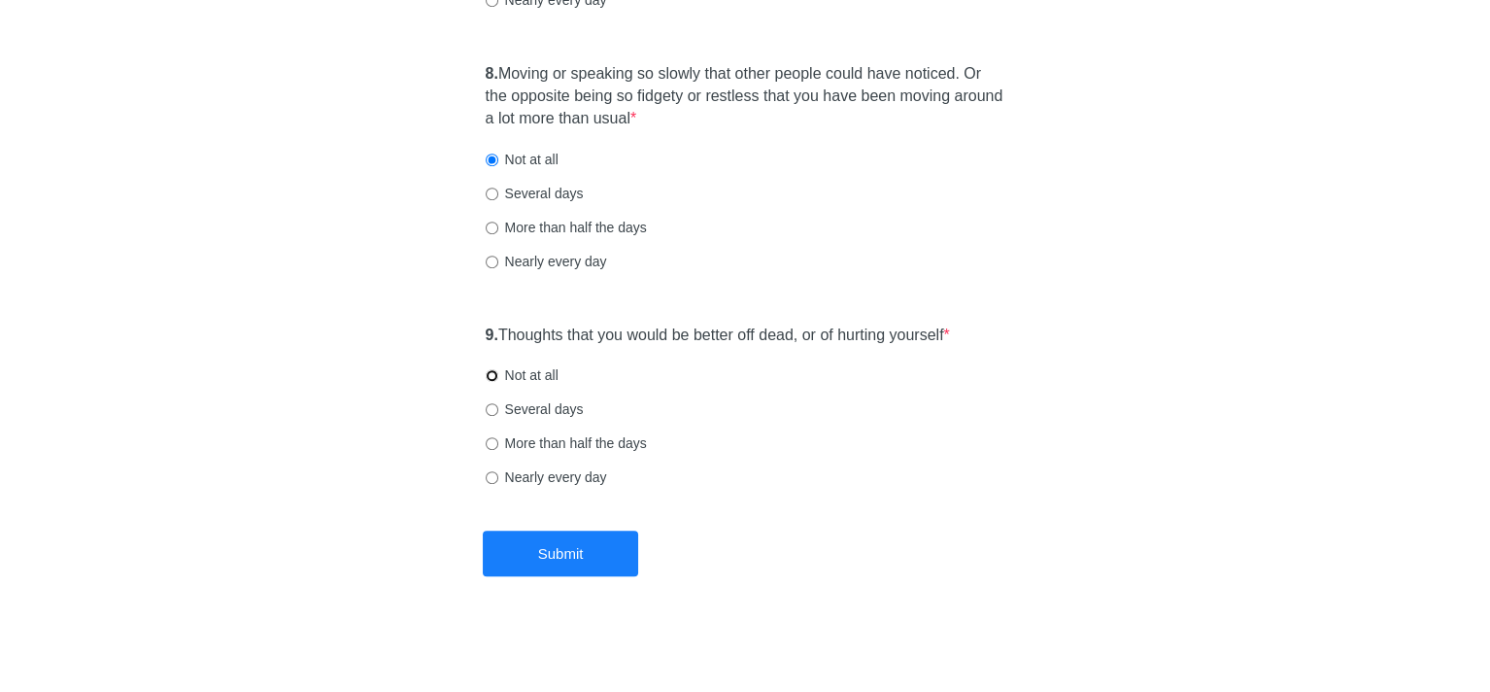
click at [487, 376] on input "Not at all" at bounding box center [492, 375] width 13 height 13
radio input "true"
click at [545, 549] on button "Submit" at bounding box center [560, 553] width 155 height 46
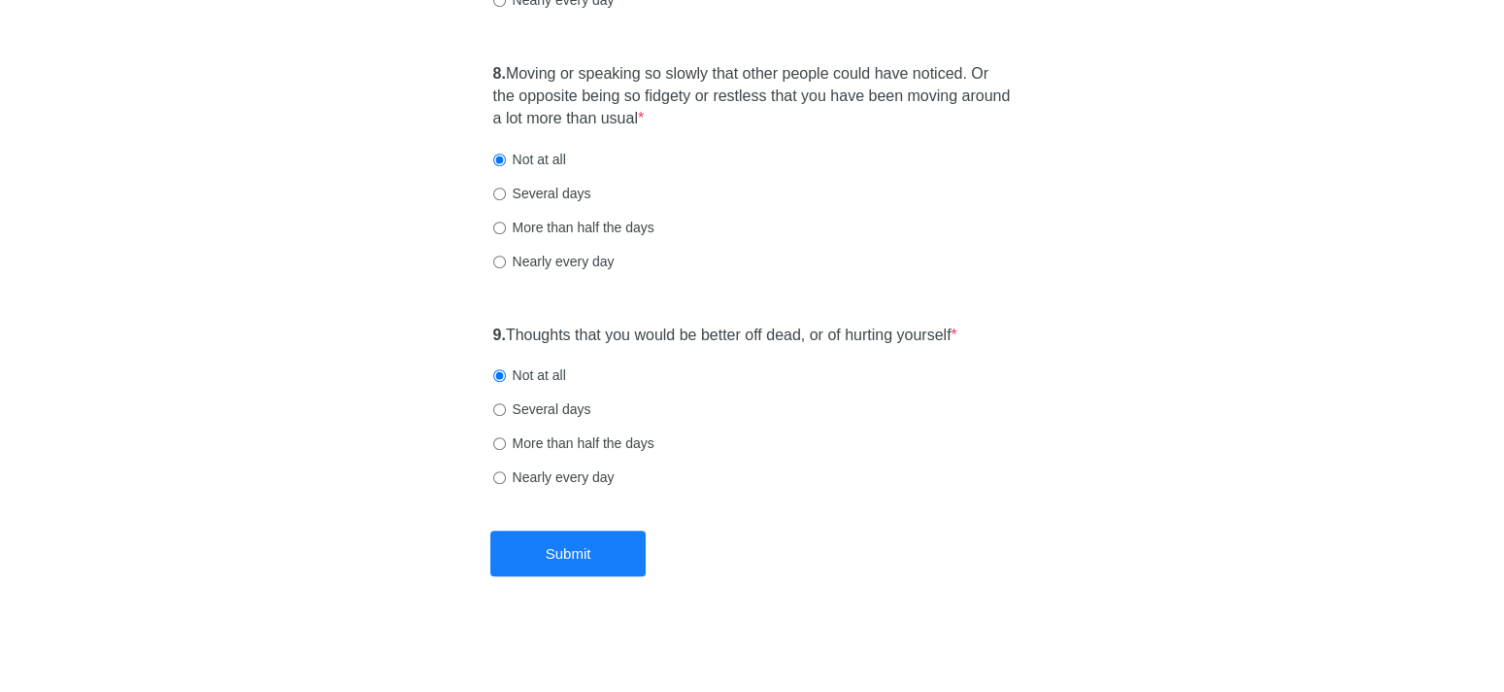
scroll to position [0, 0]
